Goal: Information Seeking & Learning: Learn about a topic

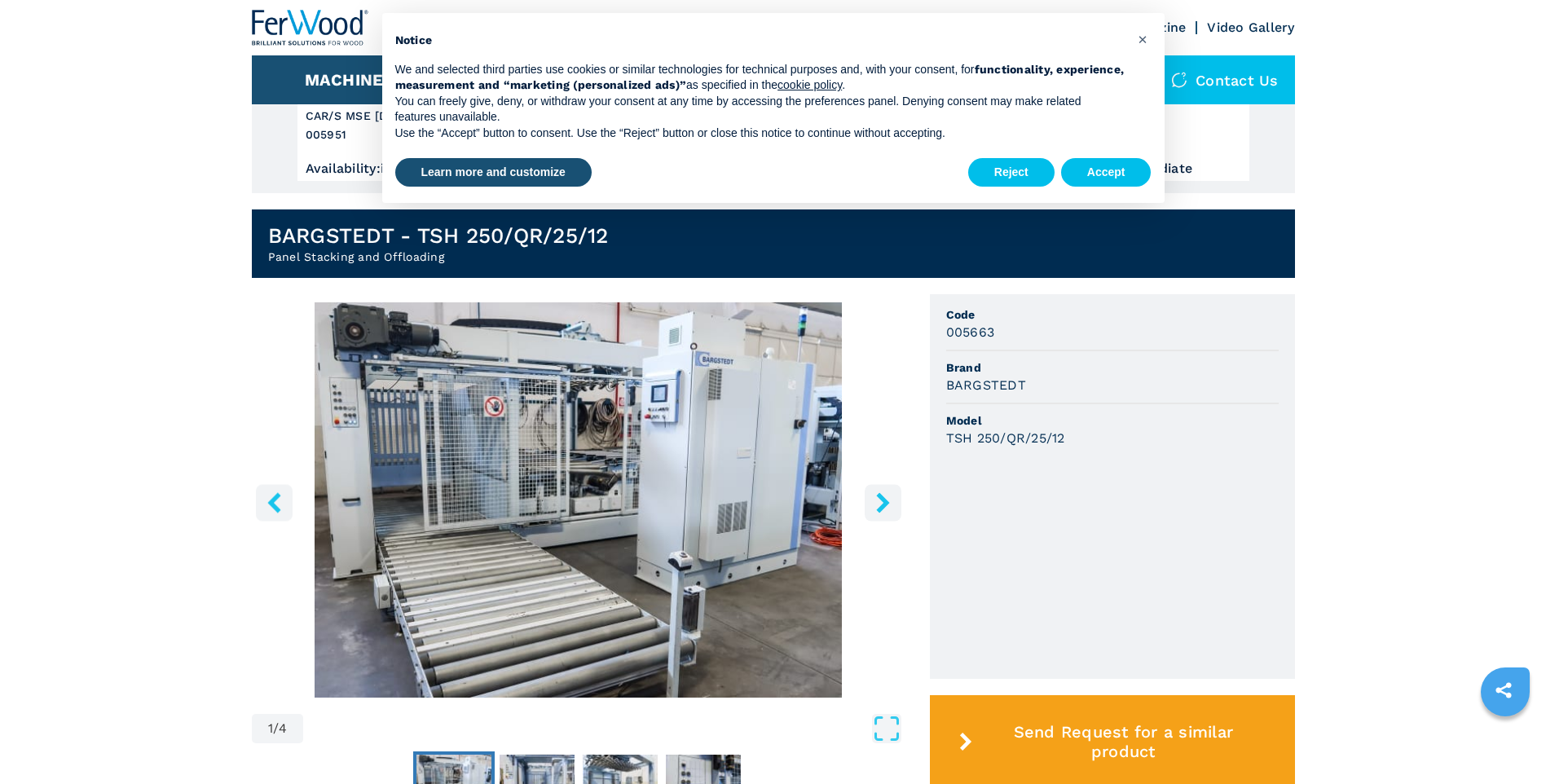
scroll to position [245, 0]
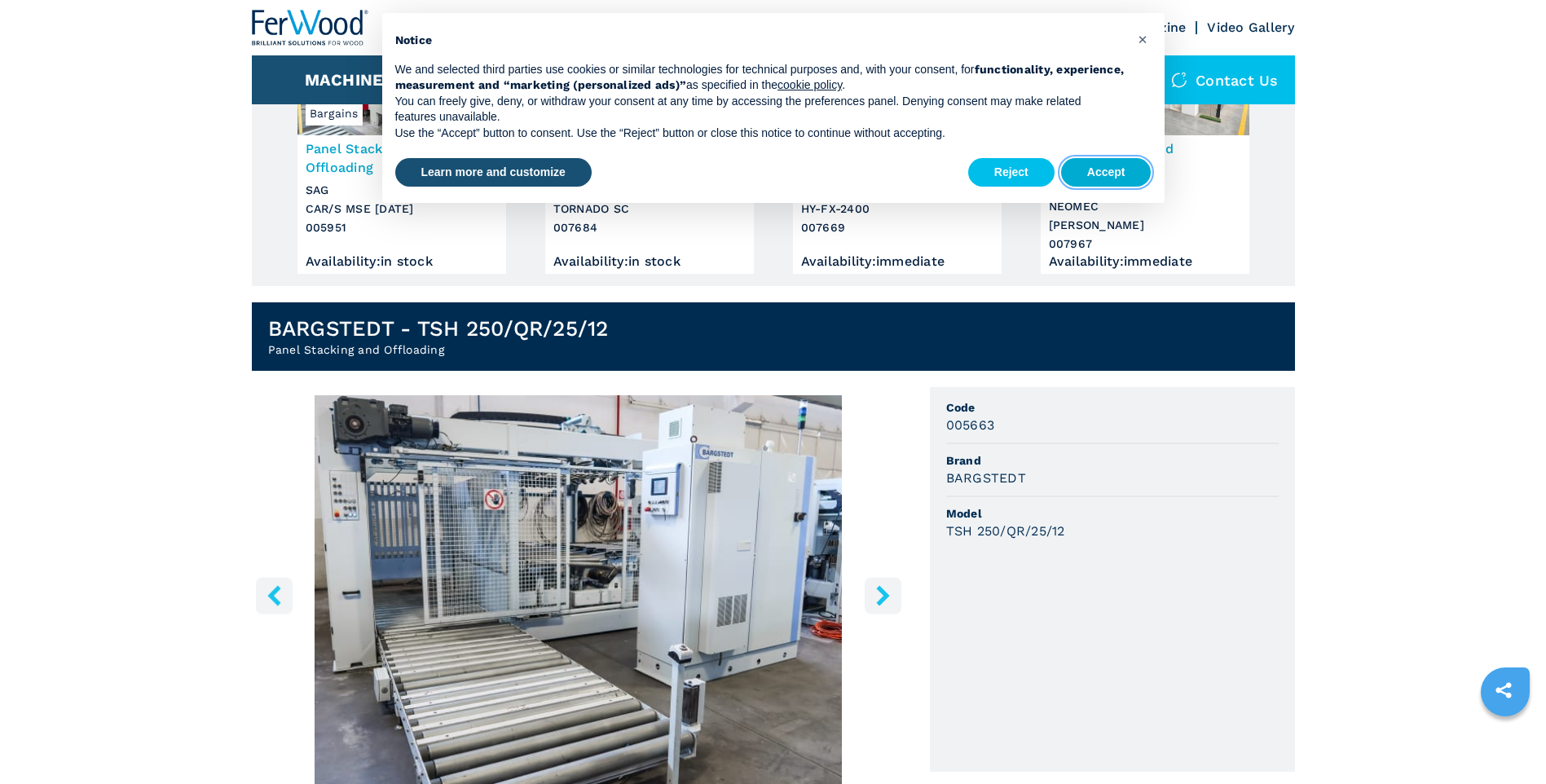
click at [1085, 178] on button "Accept" at bounding box center [1106, 173] width 91 height 29
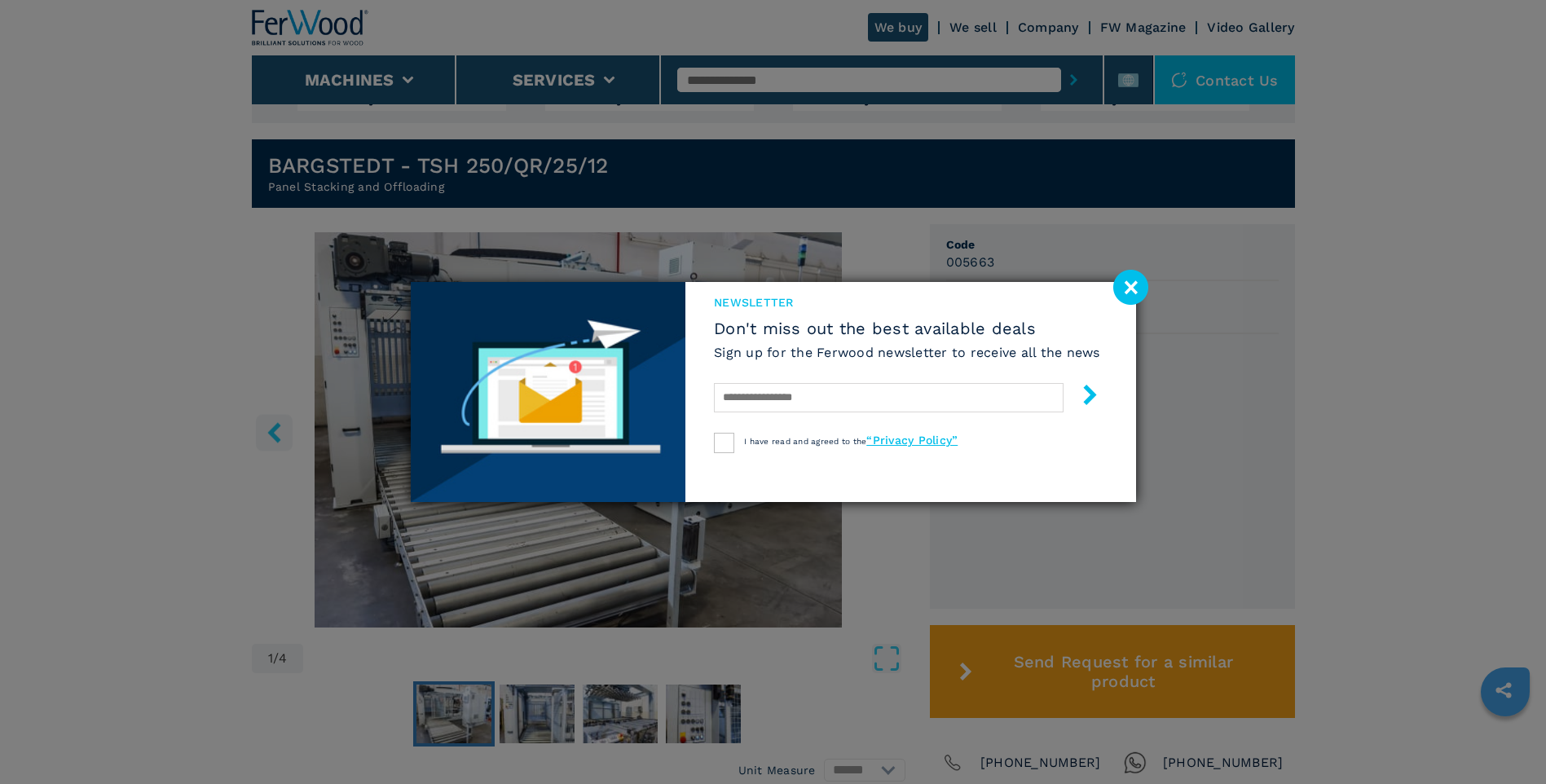
scroll to position [652, 0]
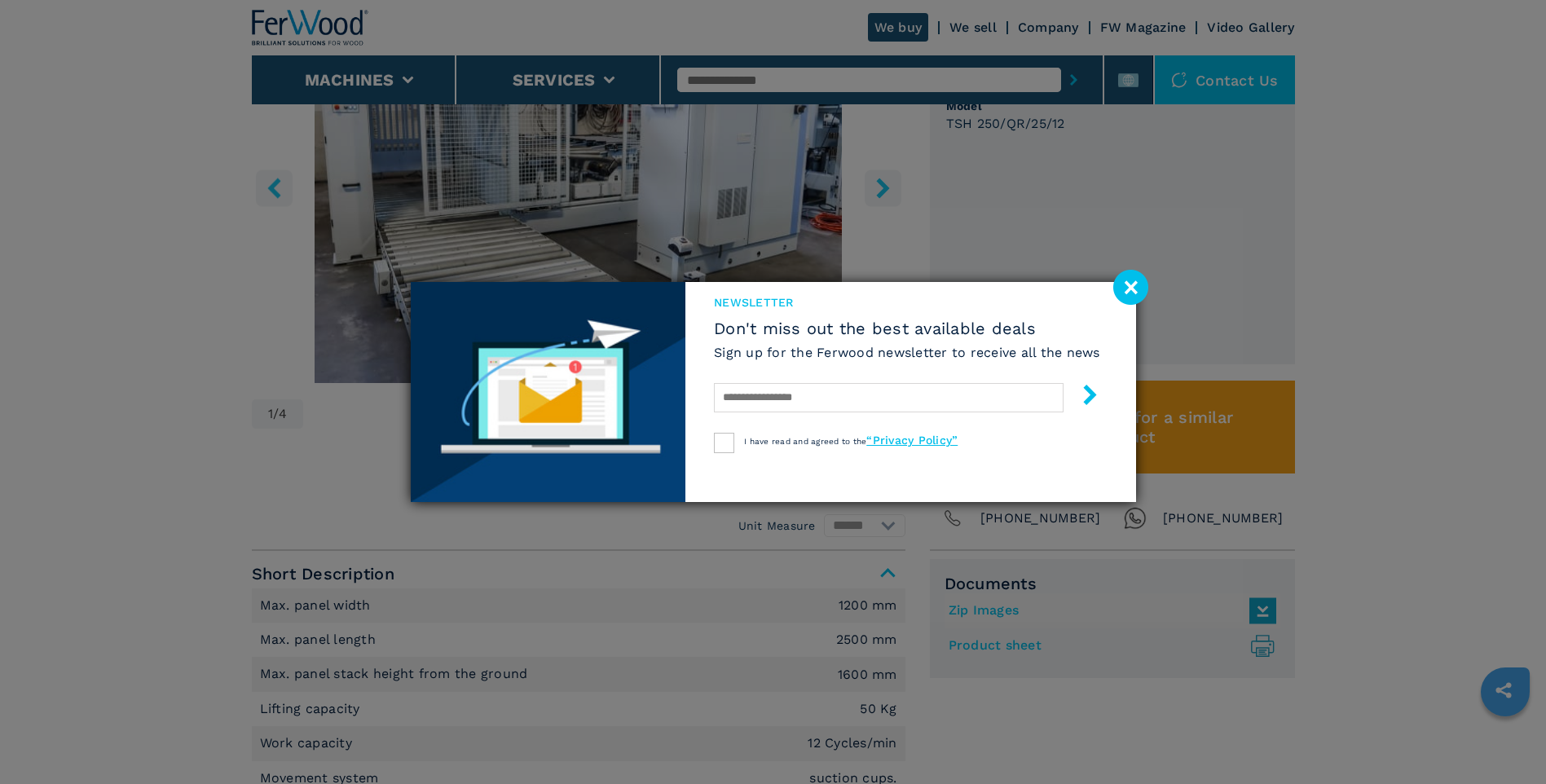
click at [1127, 302] on image at bounding box center [1130, 287] width 35 height 35
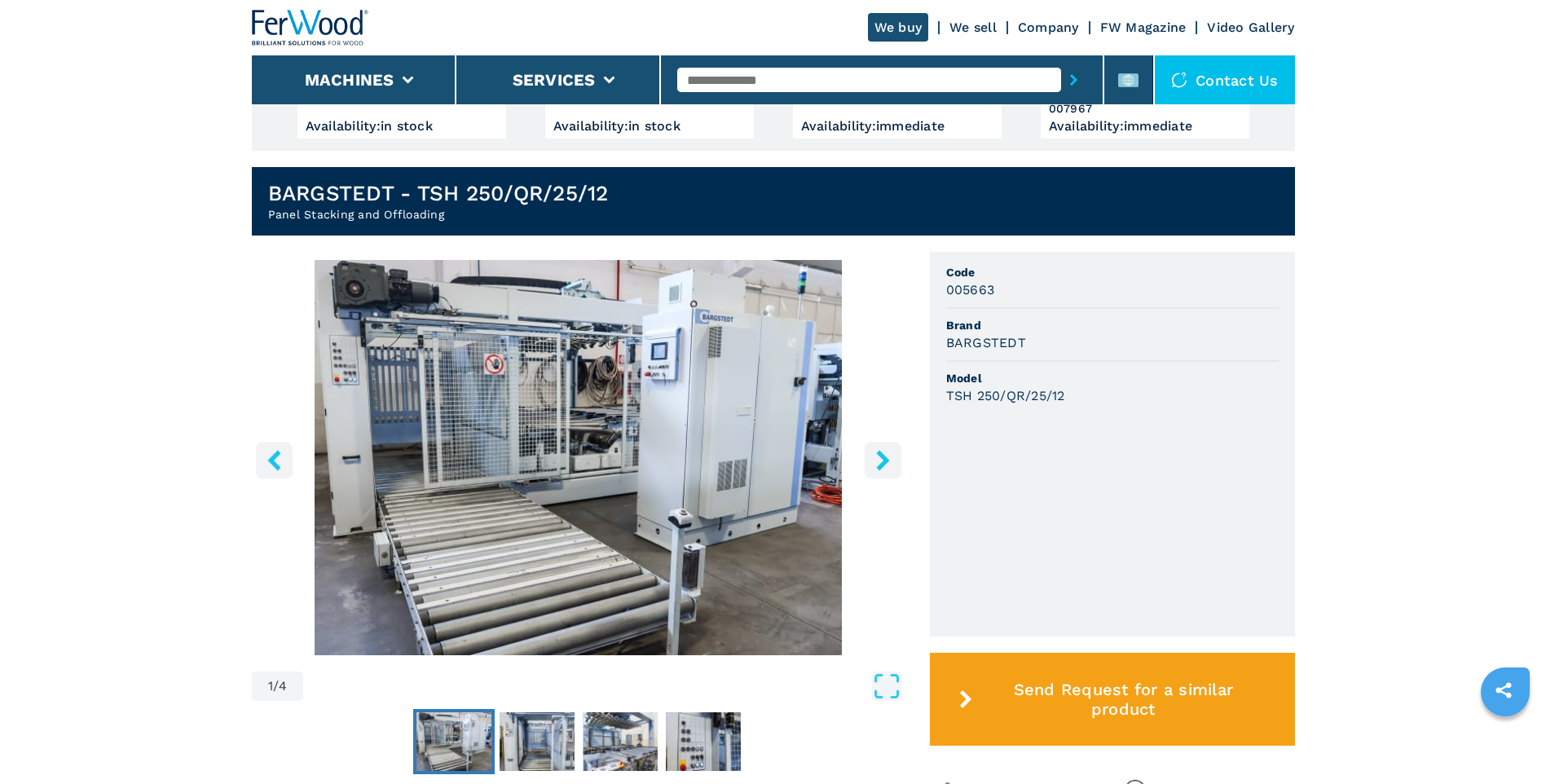
scroll to position [245, 0]
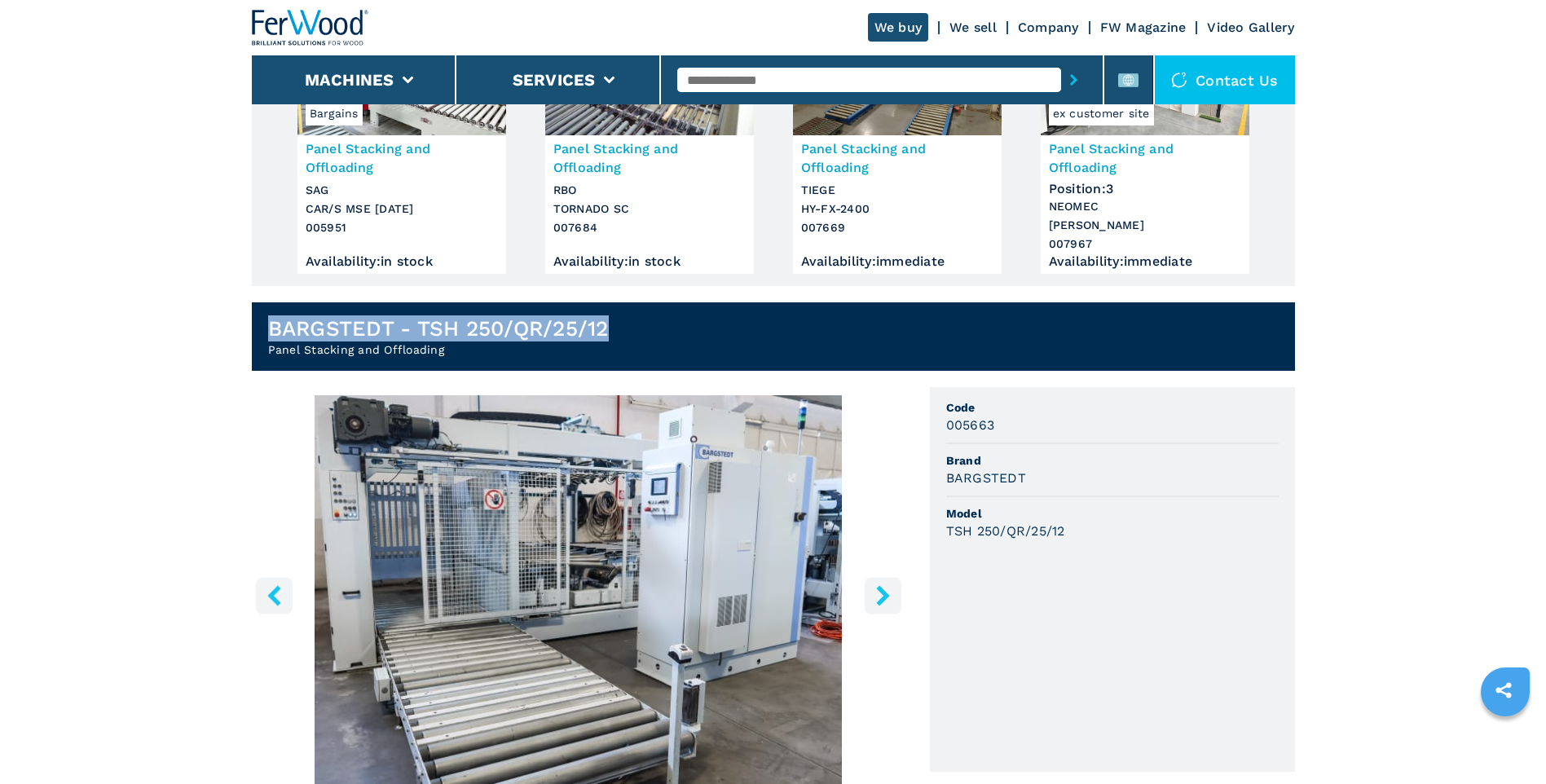
drag, startPoint x: 269, startPoint y: 323, endPoint x: 611, endPoint y: 330, distance: 342.1
click at [609, 330] on h1 "BARGSTEDT - TSH 250/QR/25/12" at bounding box center [439, 328] width 340 height 27
copy h1 "BARGSTEDT - TSH 250/QR/25/12"
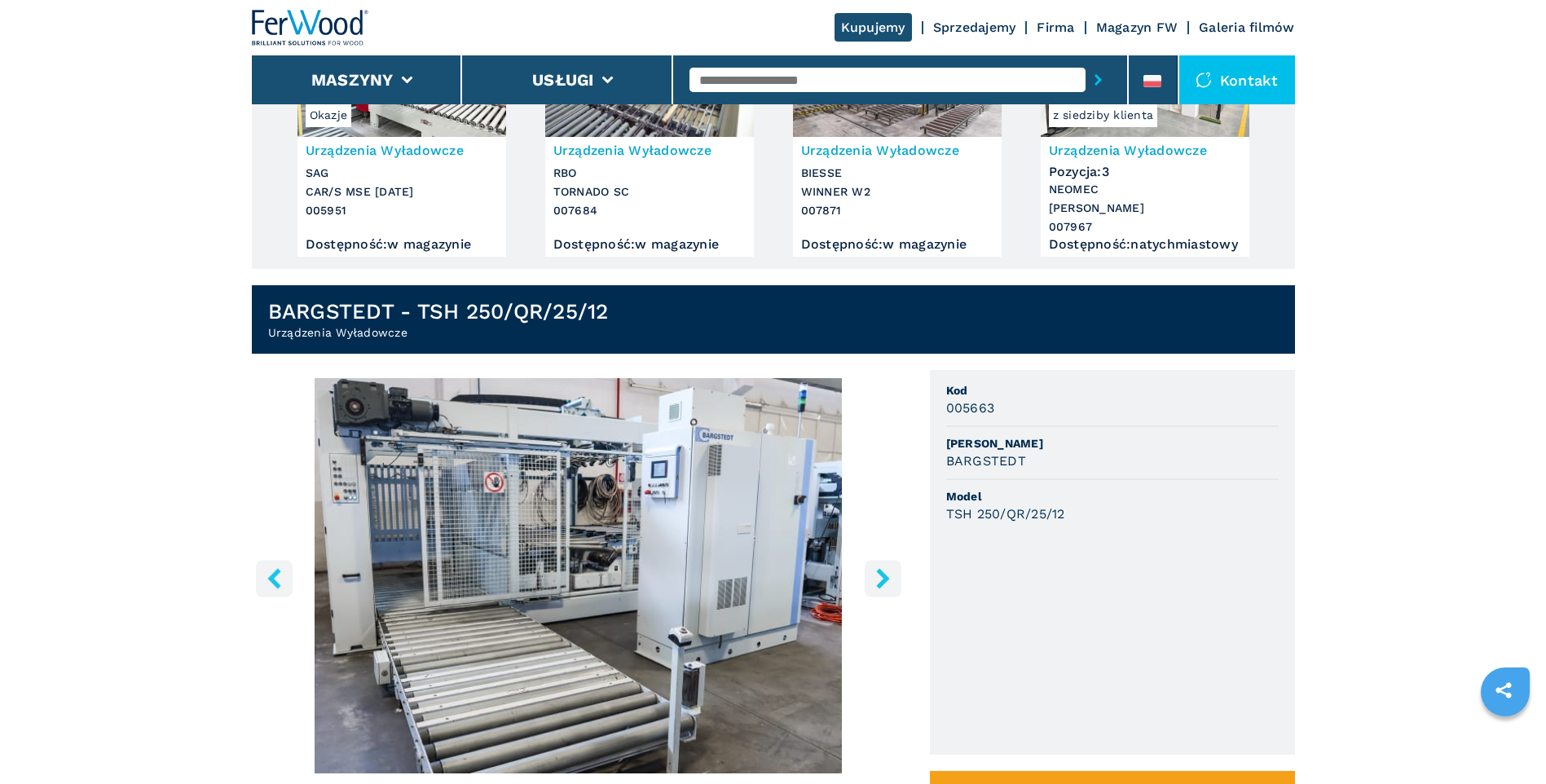
scroll to position [245, 0]
